Goal: Transaction & Acquisition: Download file/media

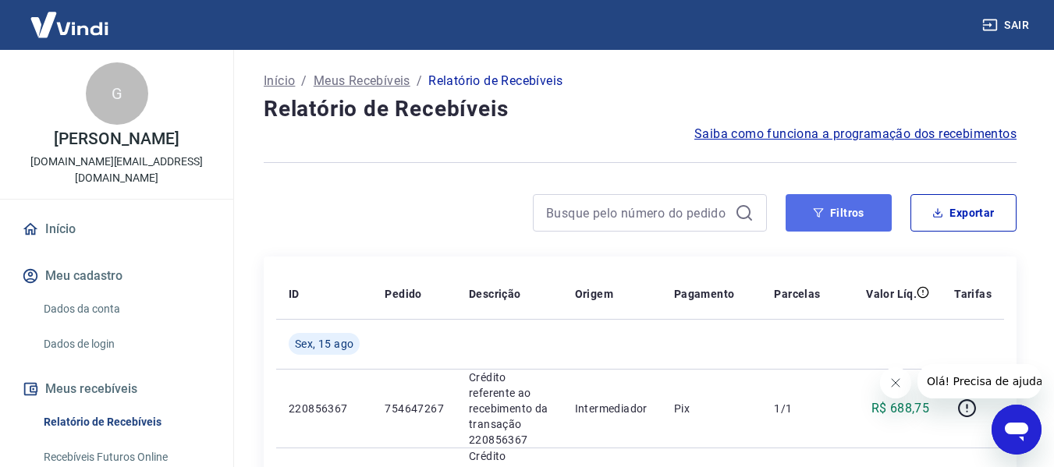
click at [836, 204] on button "Filtros" at bounding box center [839, 212] width 106 height 37
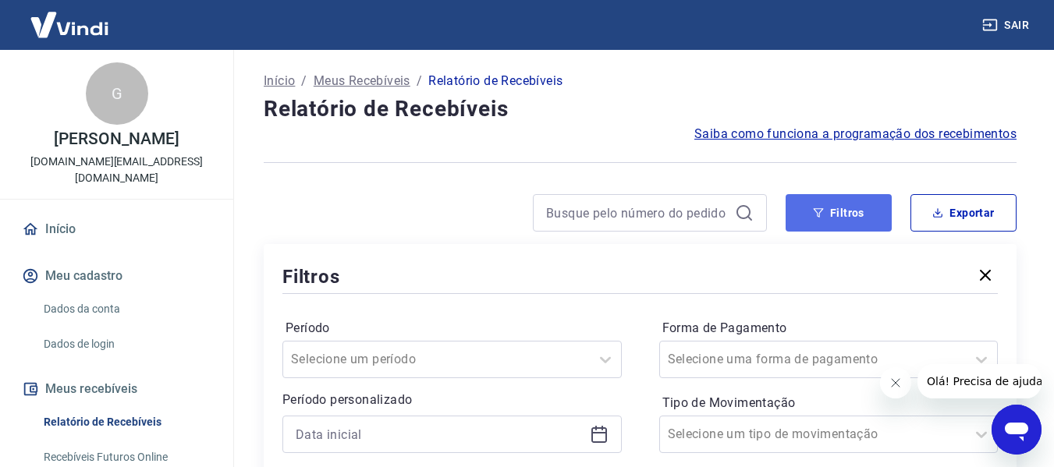
click at [873, 208] on button "Filtros" at bounding box center [839, 212] width 106 height 37
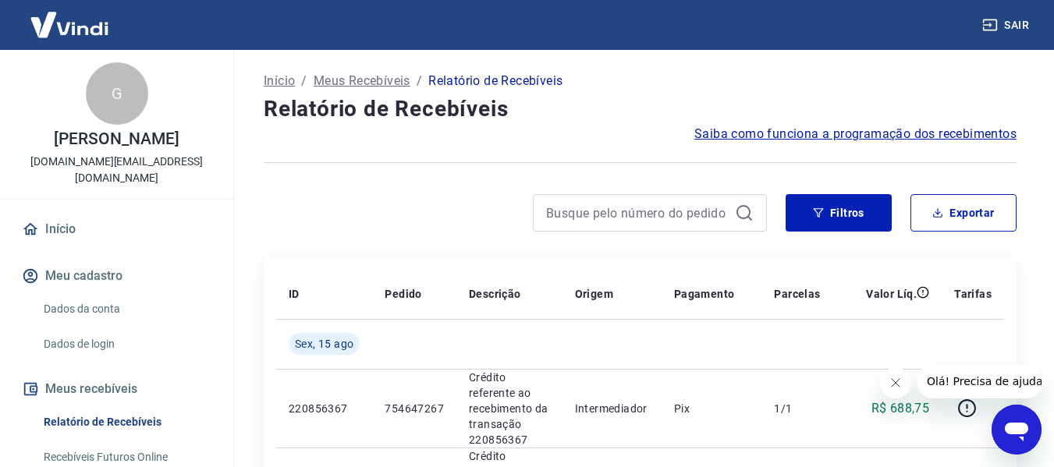
click at [861, 210] on button "Filtros" at bounding box center [839, 212] width 106 height 37
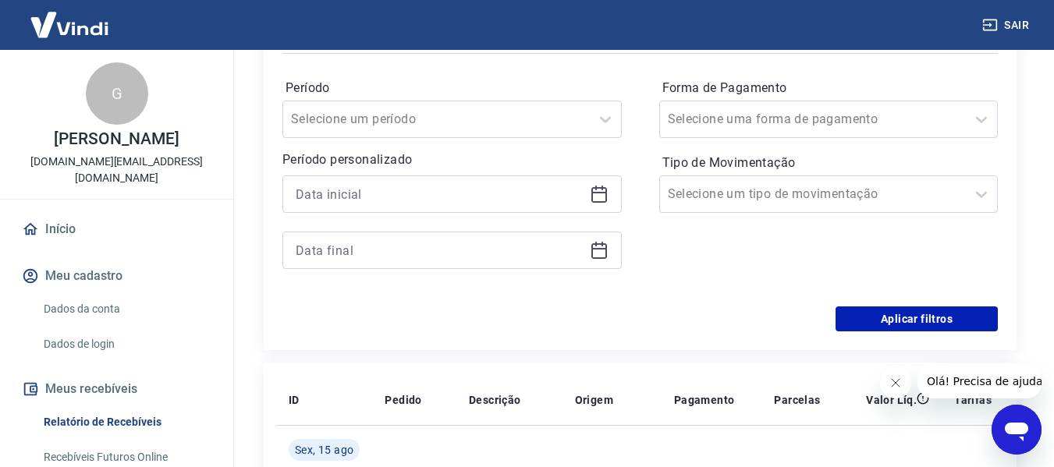
scroll to position [312, 0]
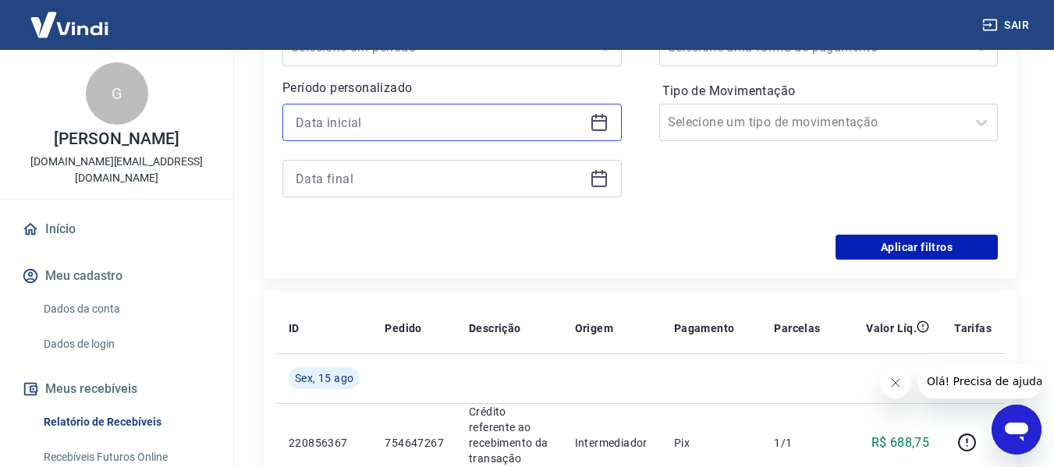
click at [477, 127] on input at bounding box center [440, 122] width 288 height 23
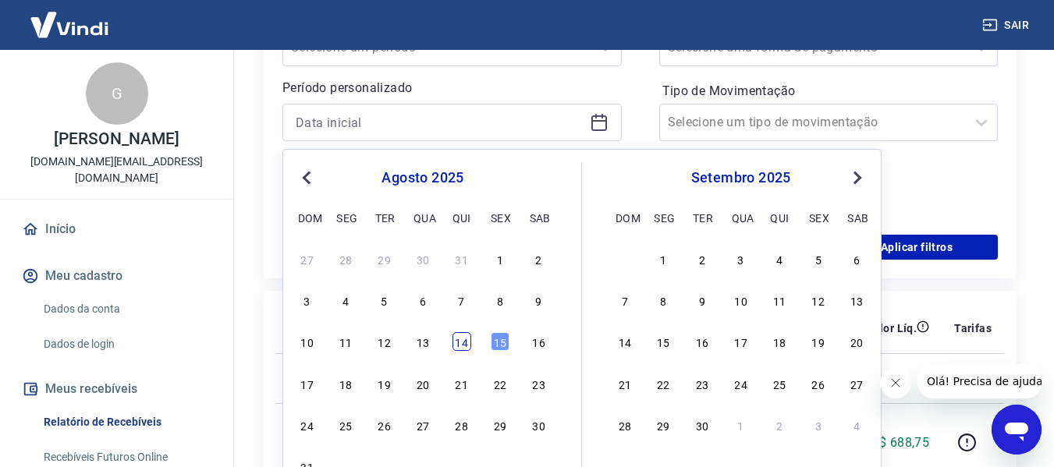
click at [466, 335] on div "14" at bounding box center [462, 341] width 19 height 19
type input "14/08/2025"
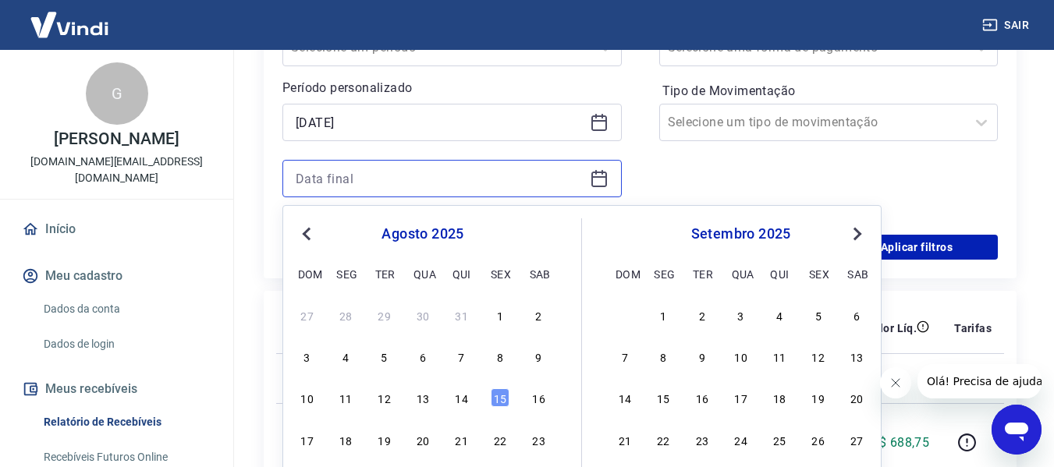
click at [458, 186] on input at bounding box center [440, 178] width 288 height 23
click at [470, 391] on div "14" at bounding box center [462, 398] width 19 height 19
type input "14/08/2025"
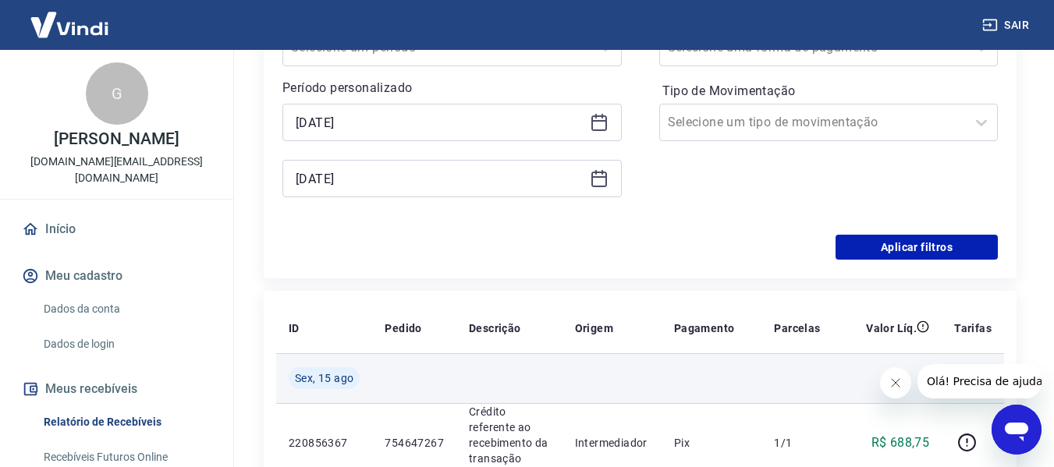
click at [463, 391] on td at bounding box center [509, 378] width 106 height 50
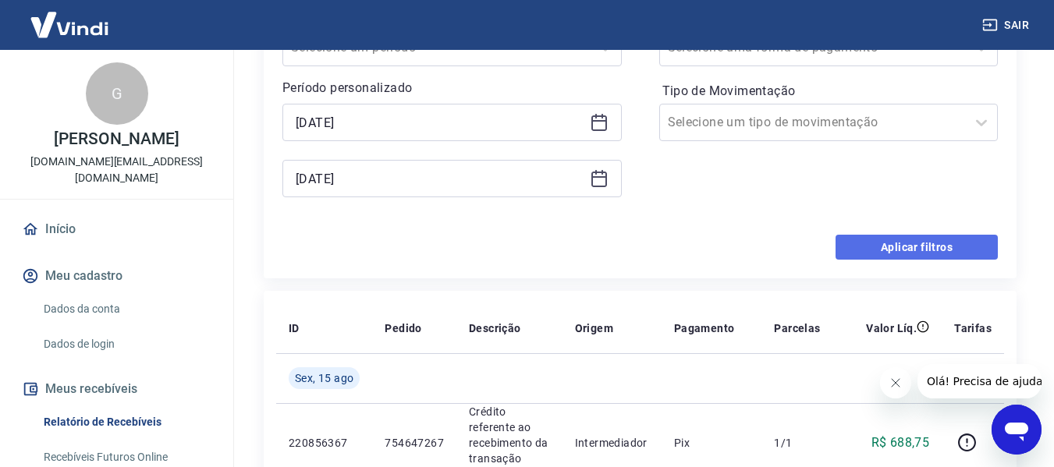
click at [969, 256] on button "Aplicar filtros" at bounding box center [917, 247] width 162 height 25
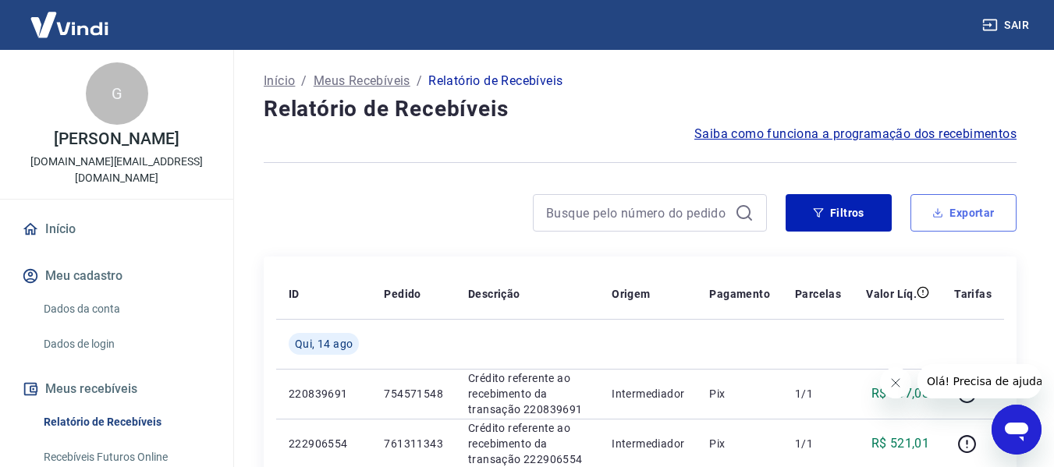
click at [952, 209] on button "Exportar" at bounding box center [963, 212] width 106 height 37
type input "14/08/2025"
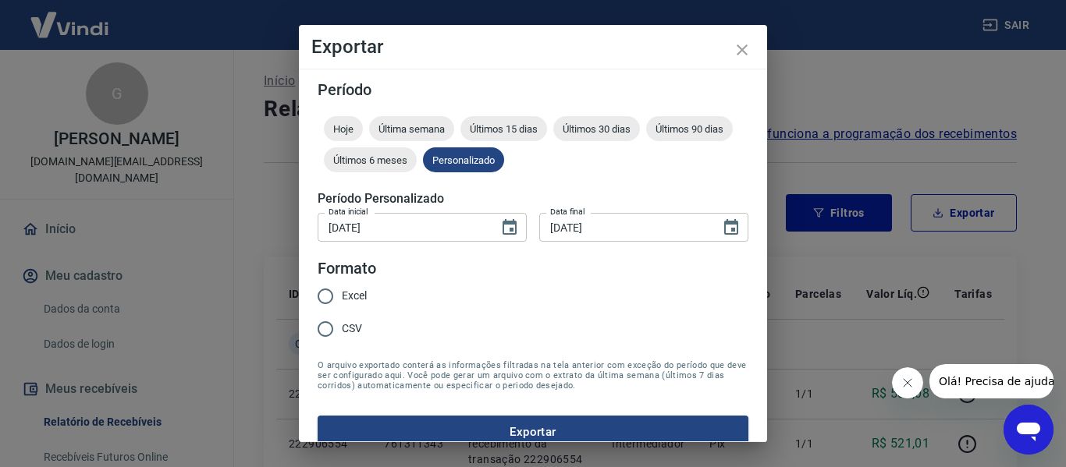
click at [346, 291] on span "Excel" at bounding box center [354, 296] width 25 height 16
click at [342, 291] on input "Excel" at bounding box center [325, 296] width 33 height 33
radio input "true"
click at [463, 426] on button "Exportar" at bounding box center [533, 432] width 431 height 33
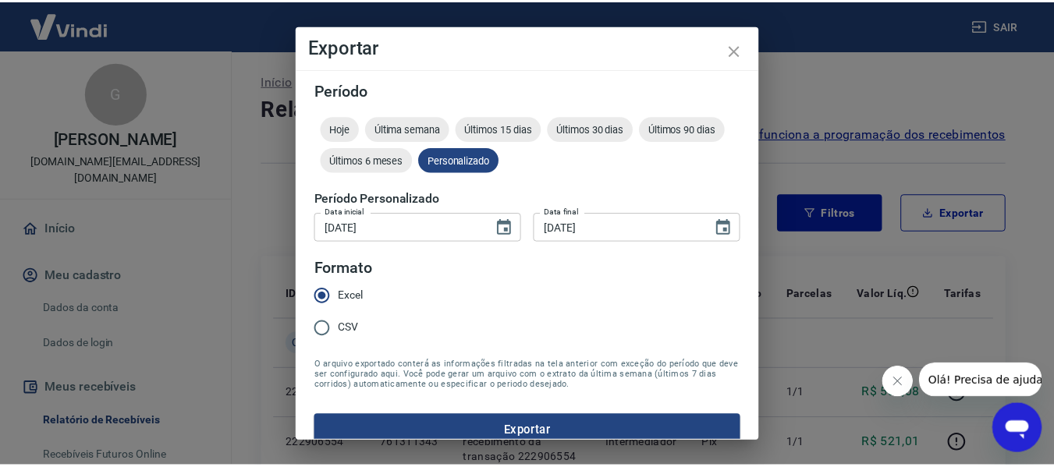
scroll to position [20, 0]
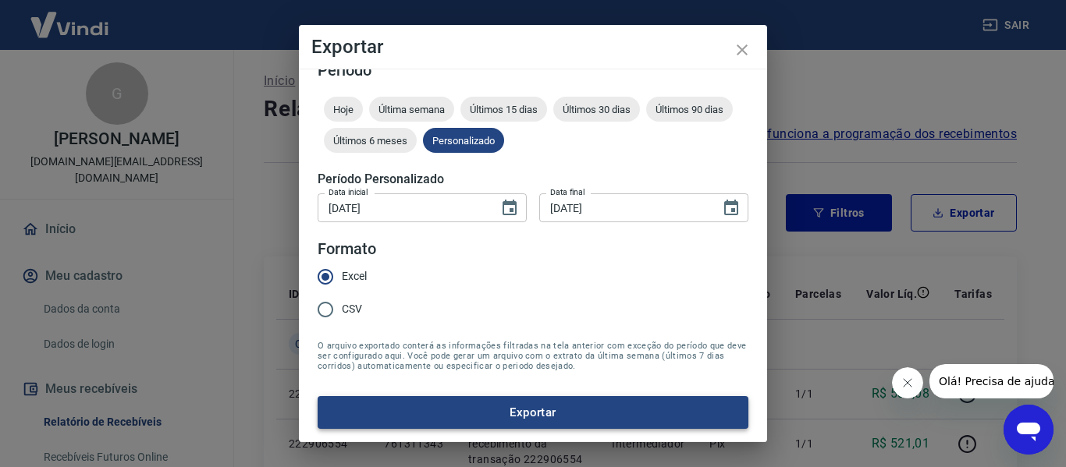
click at [557, 421] on button "Exportar" at bounding box center [533, 412] width 431 height 33
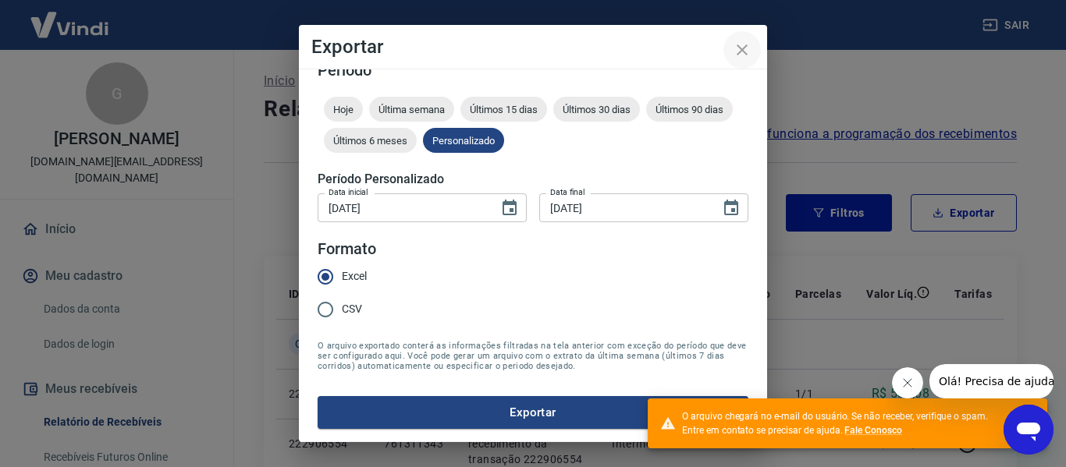
click at [751, 42] on button "close" at bounding box center [741, 49] width 37 height 37
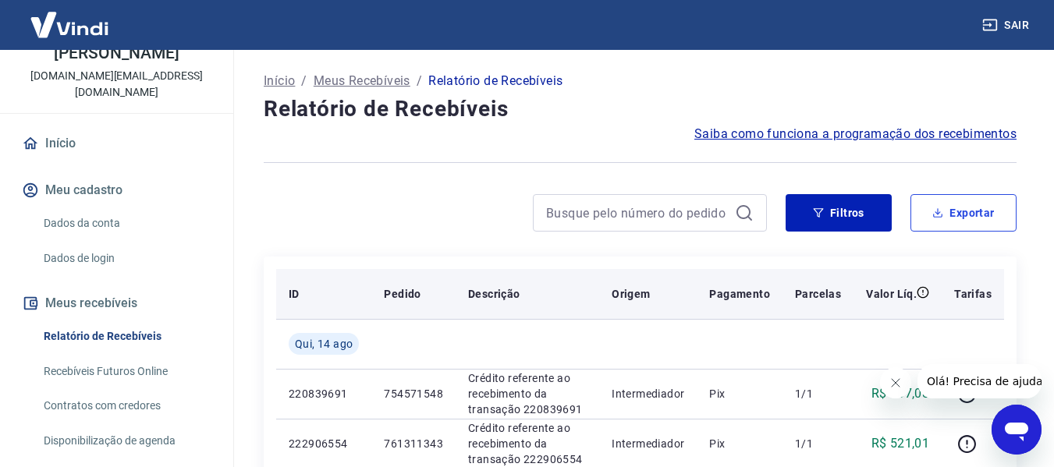
scroll to position [0, 0]
